Goal: Information Seeking & Learning: Learn about a topic

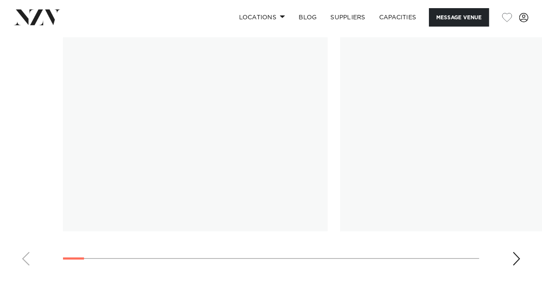
scroll to position [771, 0]
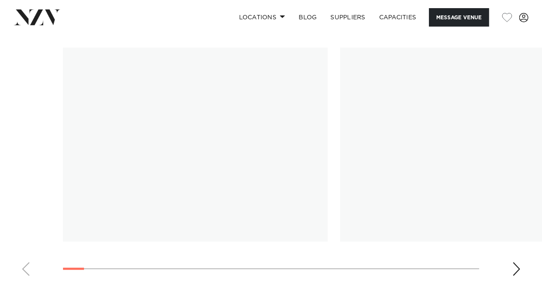
click at [219, 102] on img "1 / 30" at bounding box center [195, 144] width 264 height 194
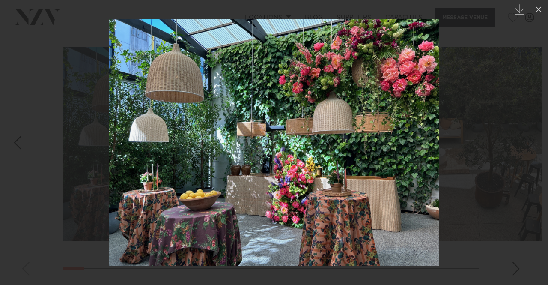
click at [458, 35] on div at bounding box center [274, 142] width 548 height 285
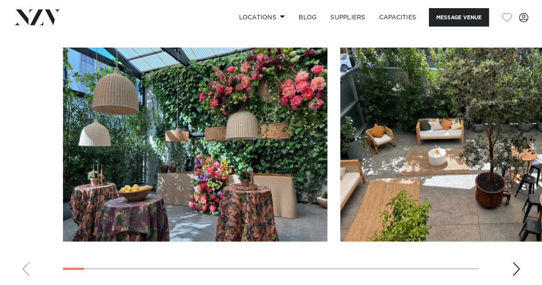
click at [523, 145] on img "2 / 30" at bounding box center [472, 144] width 264 height 194
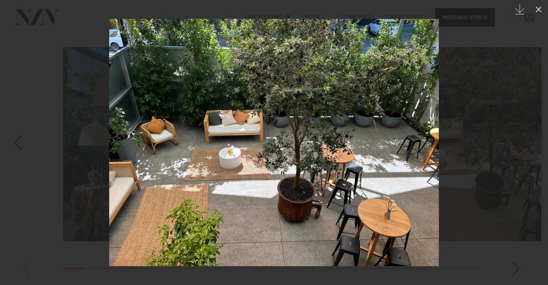
click at [489, 152] on div at bounding box center [274, 142] width 548 height 285
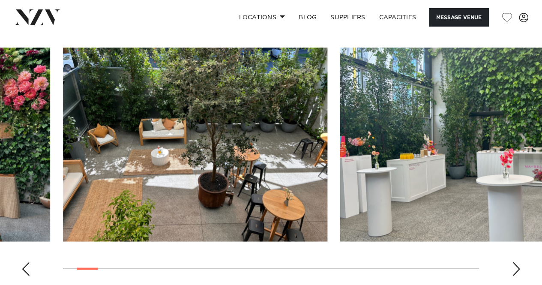
click at [515, 272] on div "Next slide" at bounding box center [516, 269] width 9 height 14
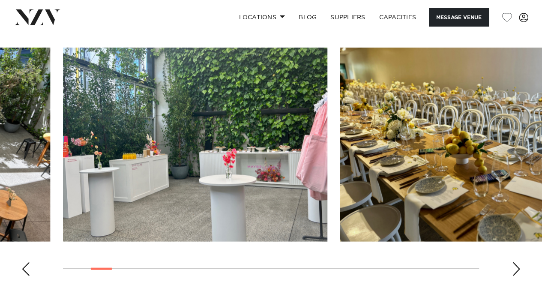
click at [515, 271] on div "Next slide" at bounding box center [516, 269] width 9 height 14
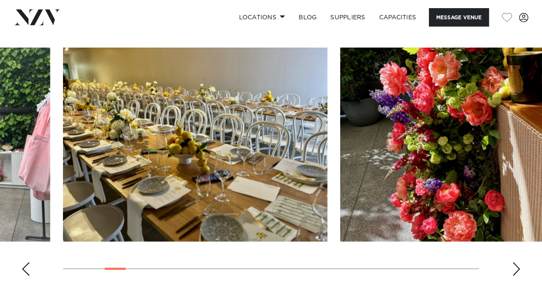
click at [515, 271] on div "Next slide" at bounding box center [516, 269] width 9 height 14
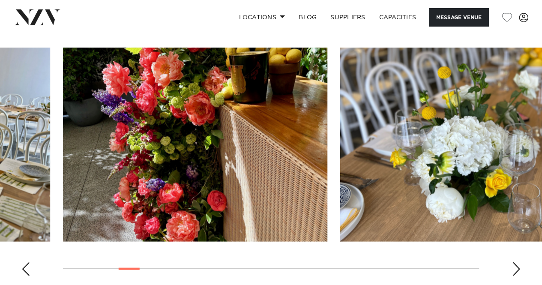
click at [515, 271] on div "Next slide" at bounding box center [516, 269] width 9 height 14
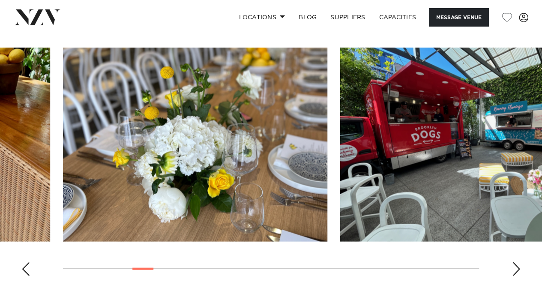
click at [515, 271] on div "Next slide" at bounding box center [516, 269] width 9 height 14
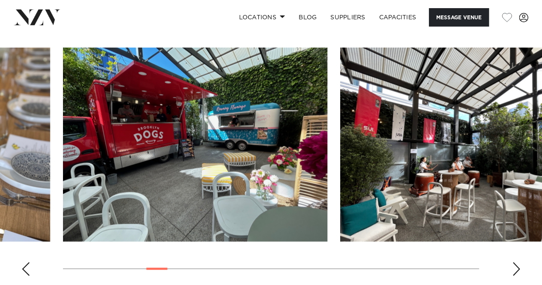
click at [515, 271] on div "Next slide" at bounding box center [516, 269] width 9 height 14
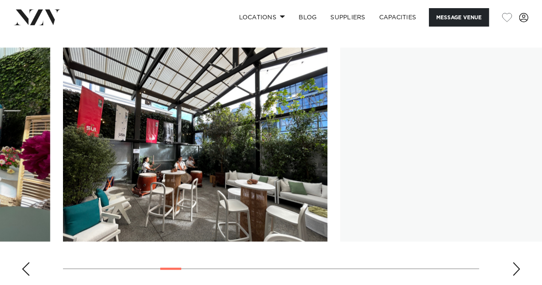
click at [515, 271] on div "Next slide" at bounding box center [516, 269] width 9 height 14
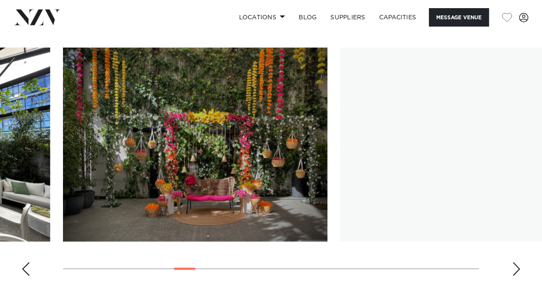
click at [515, 271] on div "Next slide" at bounding box center [516, 269] width 9 height 14
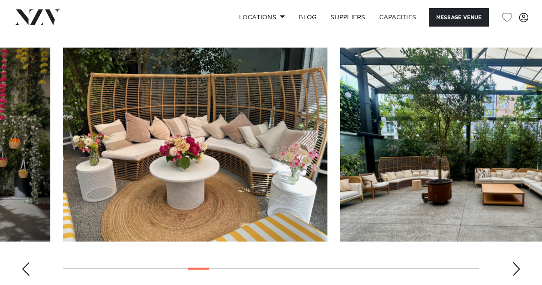
click at [515, 271] on div "Next slide" at bounding box center [516, 269] width 9 height 14
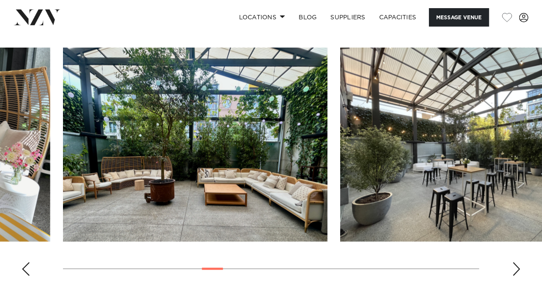
click at [515, 271] on div "Next slide" at bounding box center [516, 269] width 9 height 14
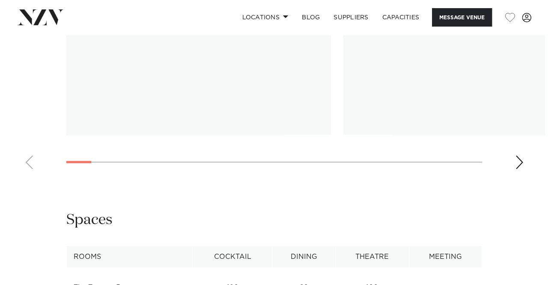
scroll to position [813, 0]
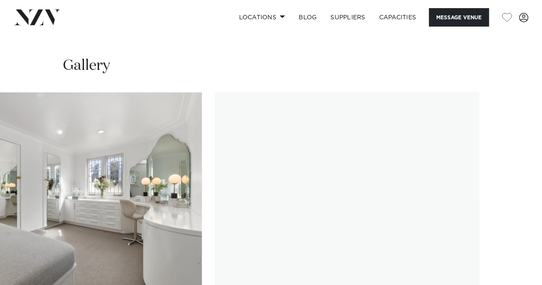
click at [515, 230] on swiper-container at bounding box center [271, 209] width 542 height 235
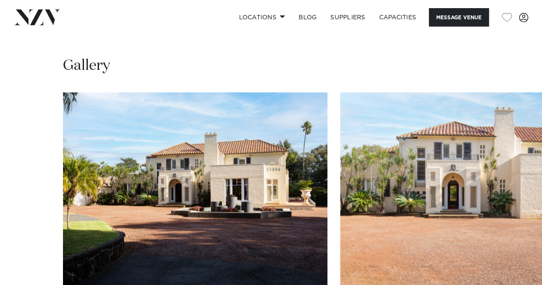
click at [39, 236] on swiper-container at bounding box center [271, 209] width 542 height 235
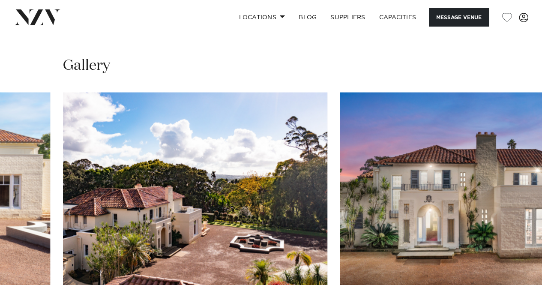
click at [16, 232] on swiper-container at bounding box center [271, 209] width 542 height 235
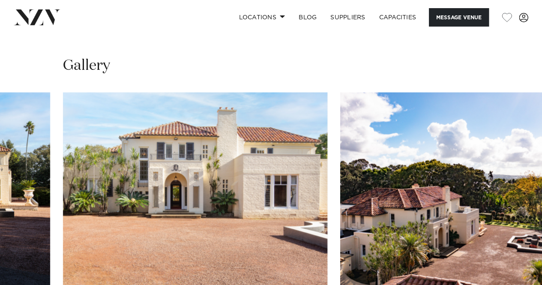
click at [229, 100] on img "2 / 25" at bounding box center [195, 189] width 264 height 194
